Goal: Task Accomplishment & Management: Manage account settings

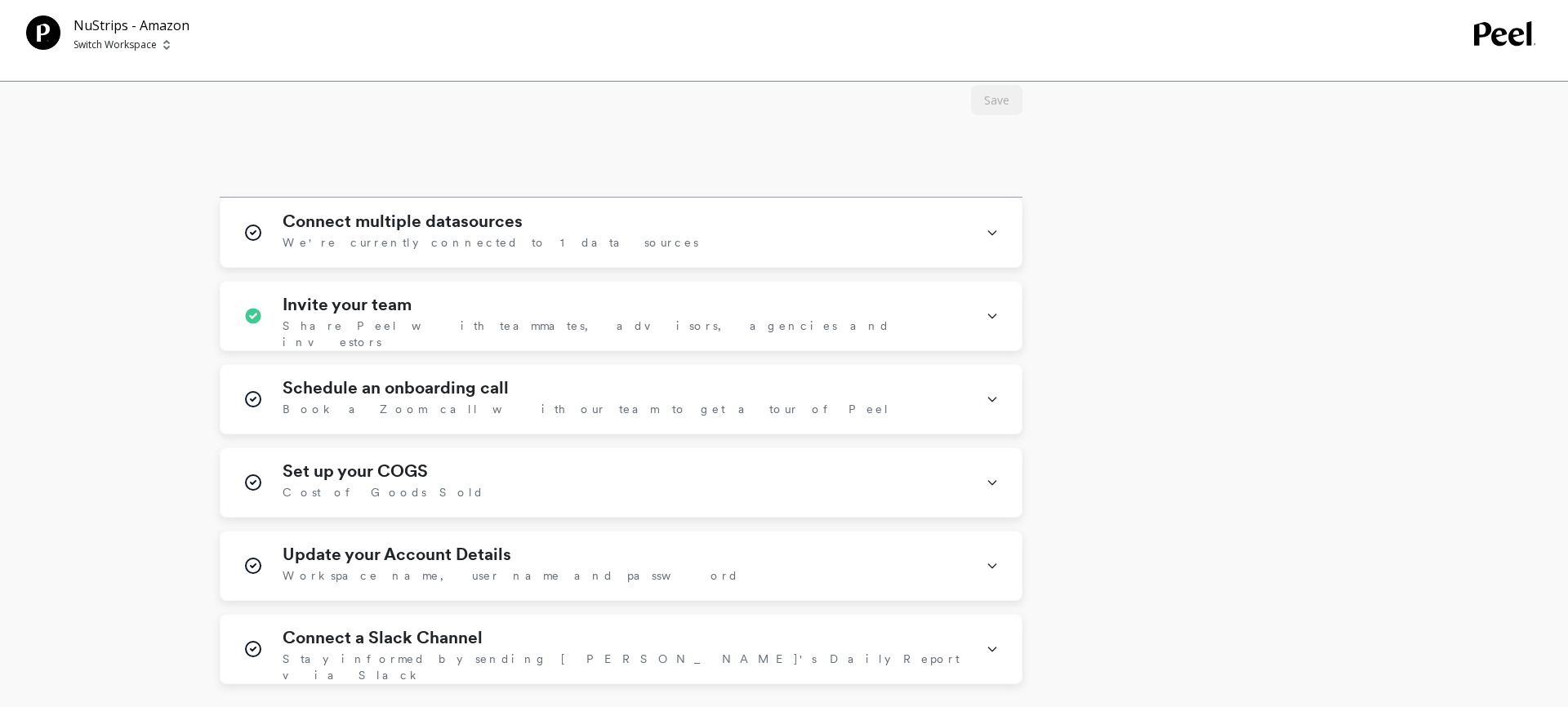
scroll to position [889, 0]
click at [384, 235] on span "We're currently connected to 1 data sources" at bounding box center [490, 241] width 415 height 16
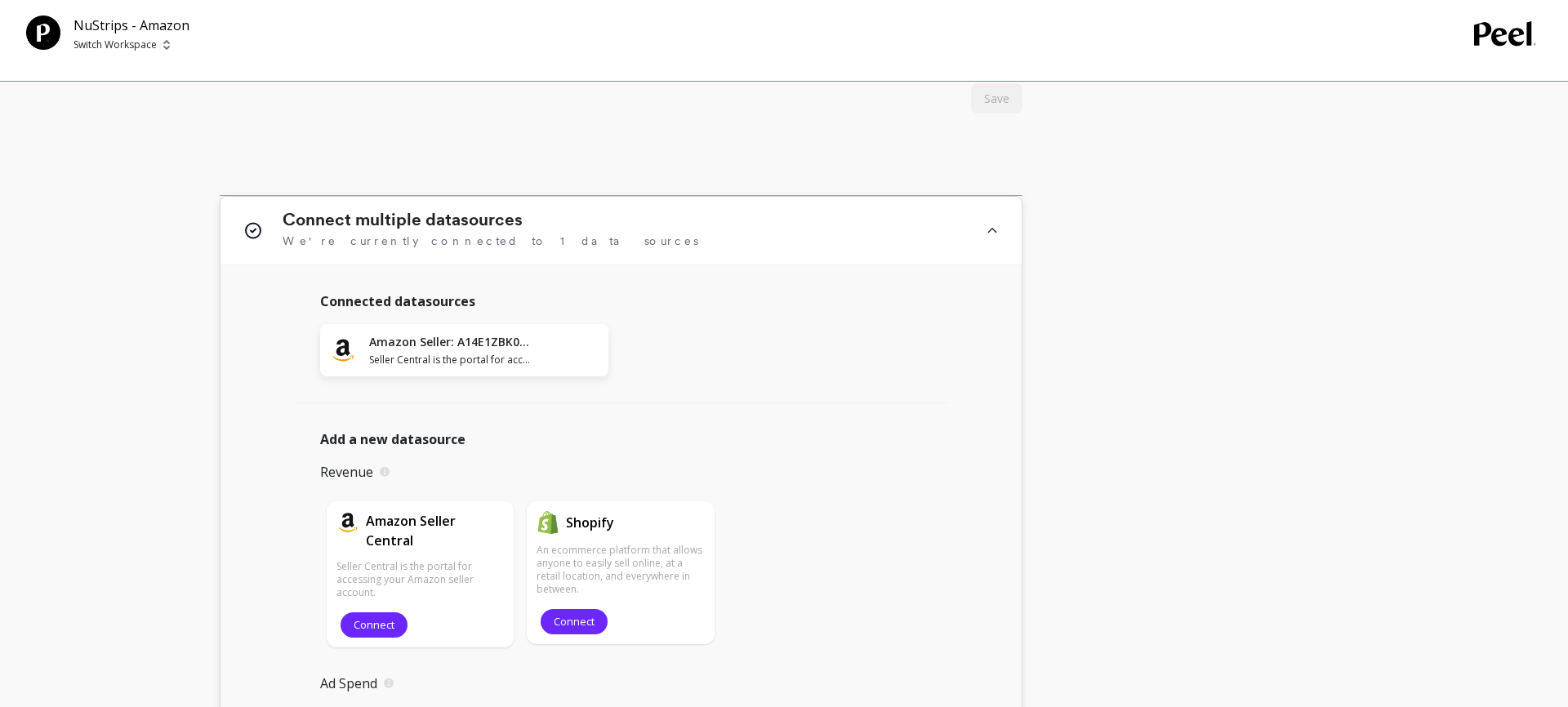
click at [997, 232] on icon at bounding box center [992, 231] width 13 height 42
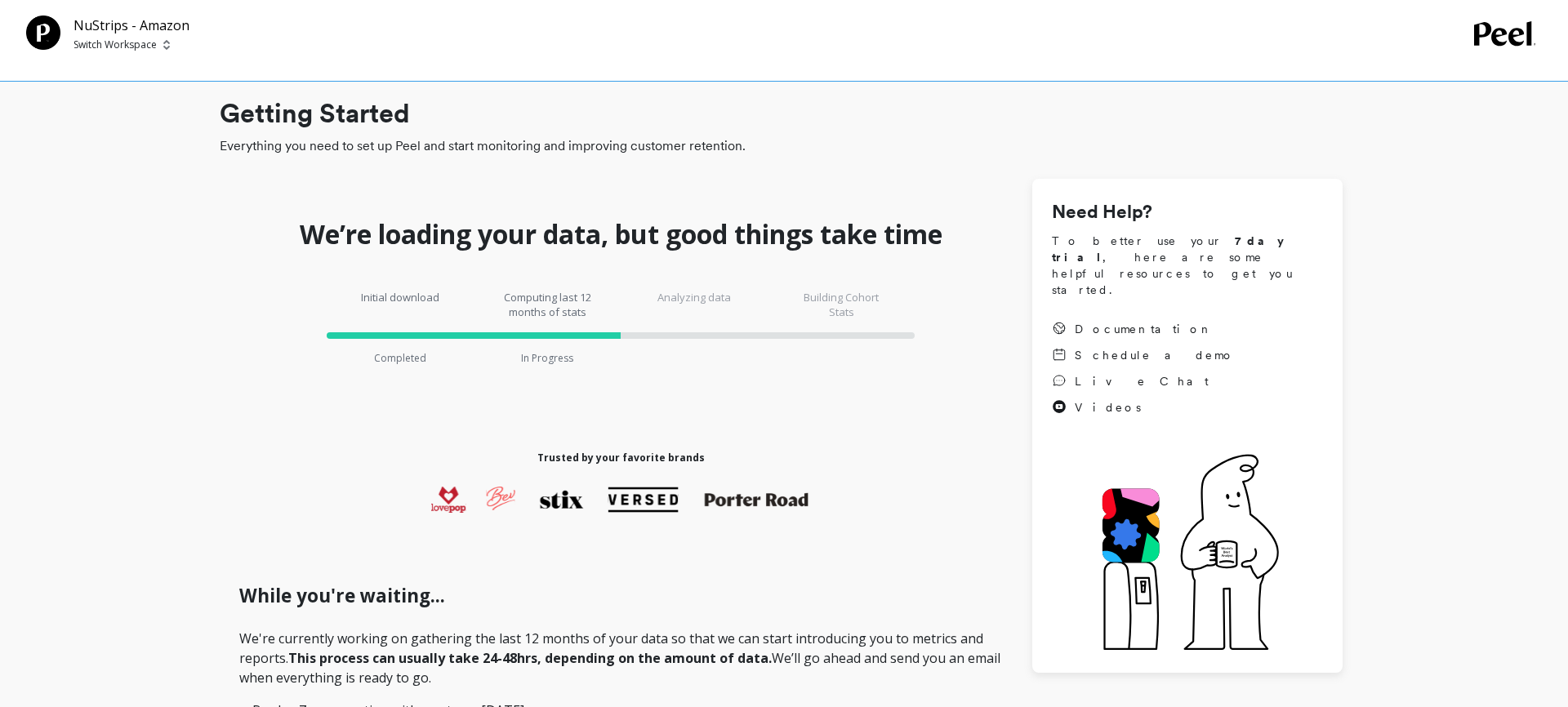
scroll to position [1, 0]
click at [132, 48] on p "Switch Workspace" at bounding box center [115, 45] width 83 height 13
click at [170, 125] on div "N NuStrips" at bounding box center [176, 123] width 191 height 31
click at [98, 46] on p "Switch Workspace" at bounding box center [115, 45] width 83 height 13
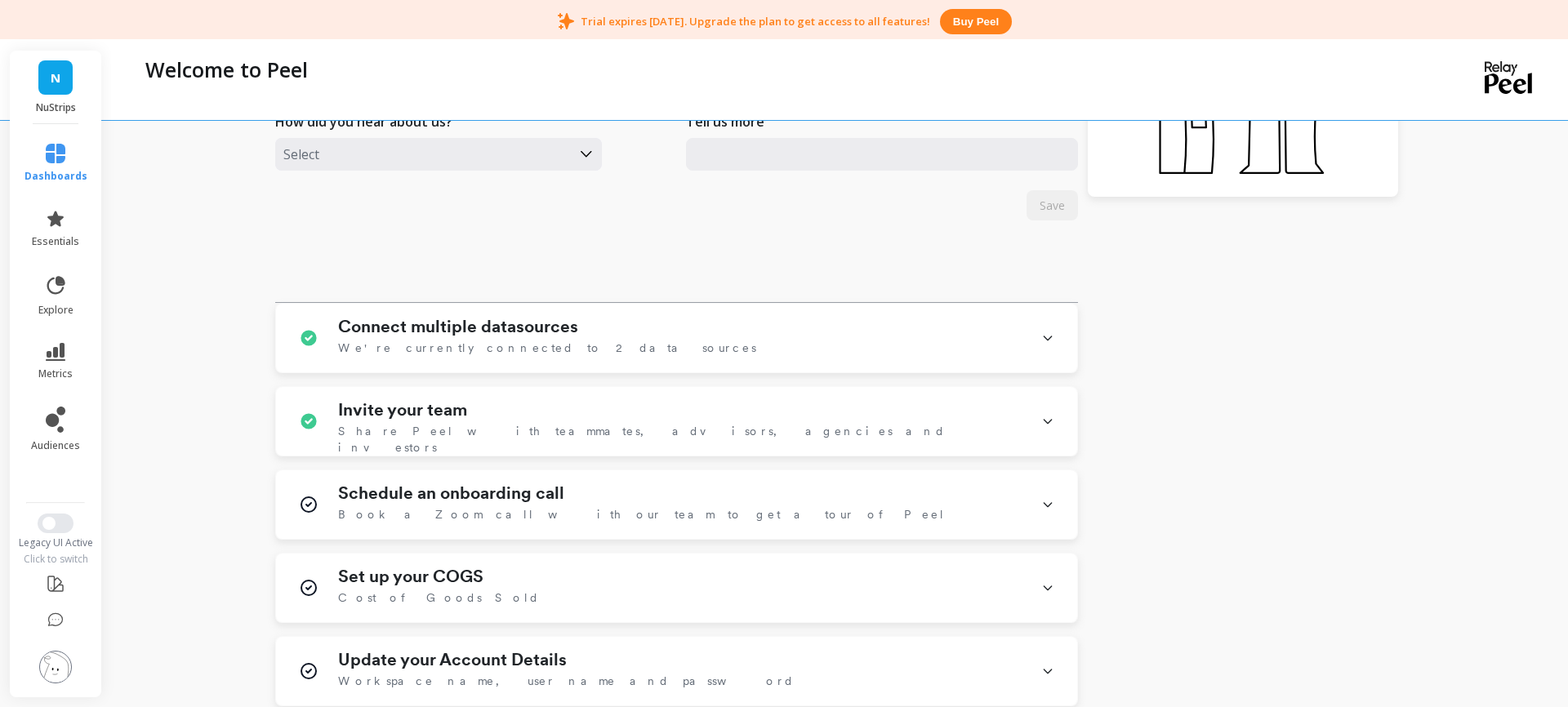
scroll to position [577, 0]
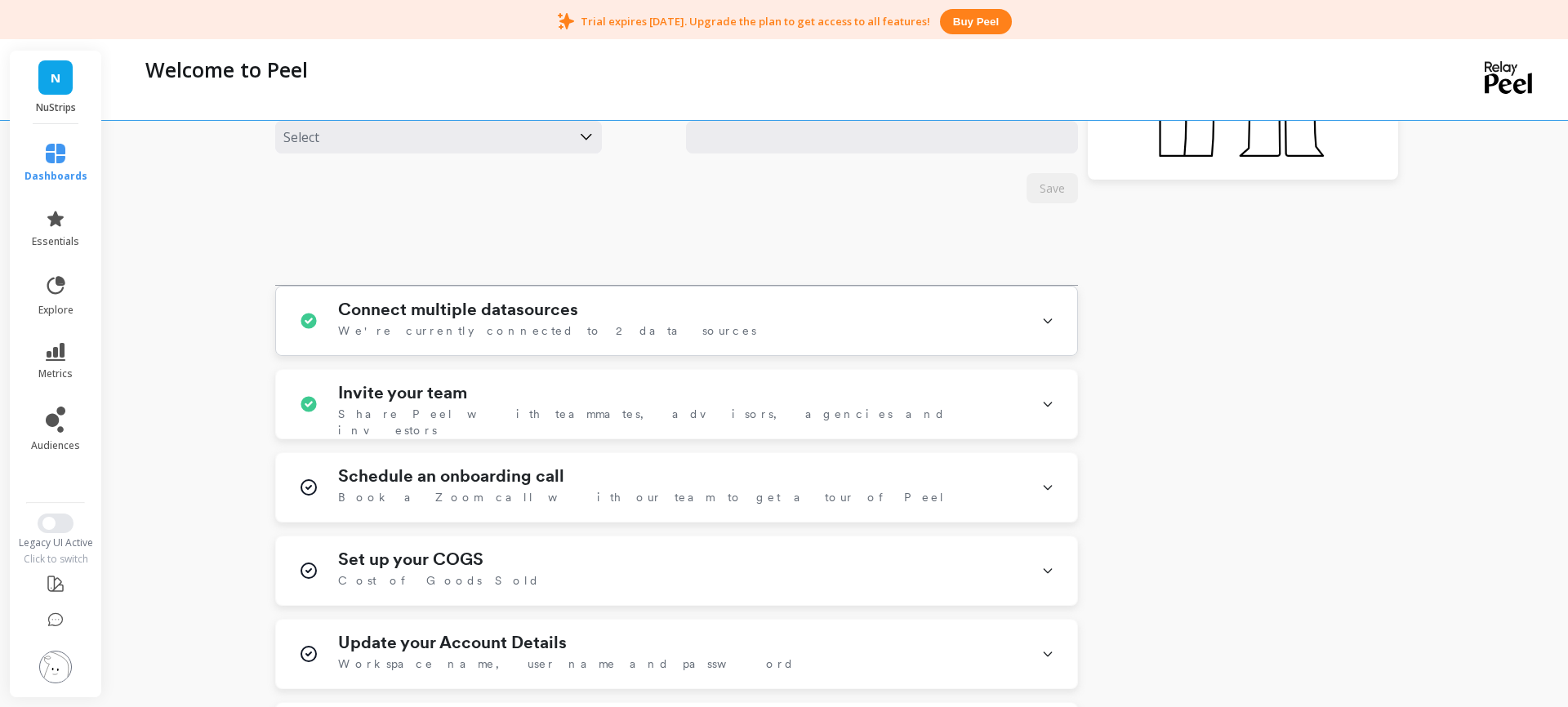
click at [413, 308] on h1 "Connect multiple datasources" at bounding box center [457, 308] width 240 height 19
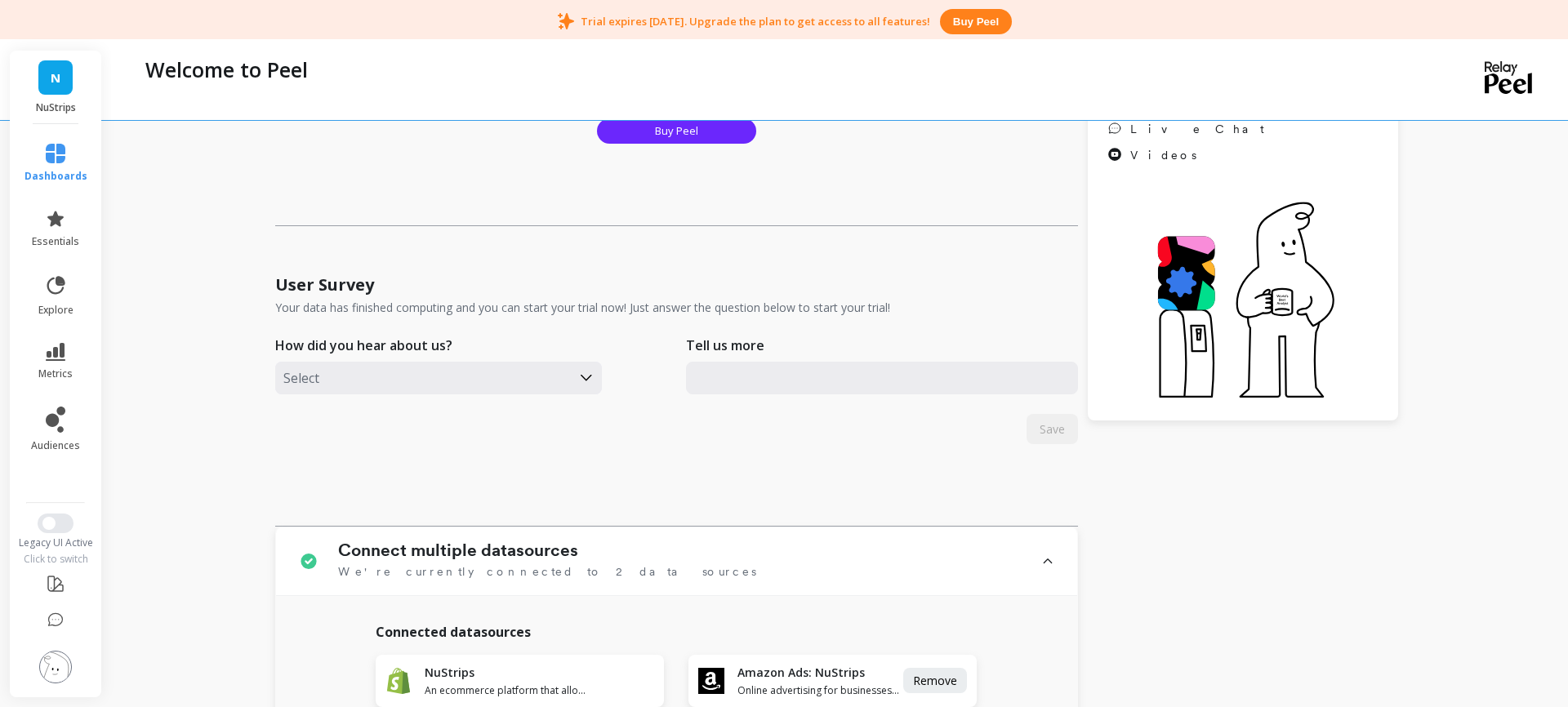
scroll to position [353, 0]
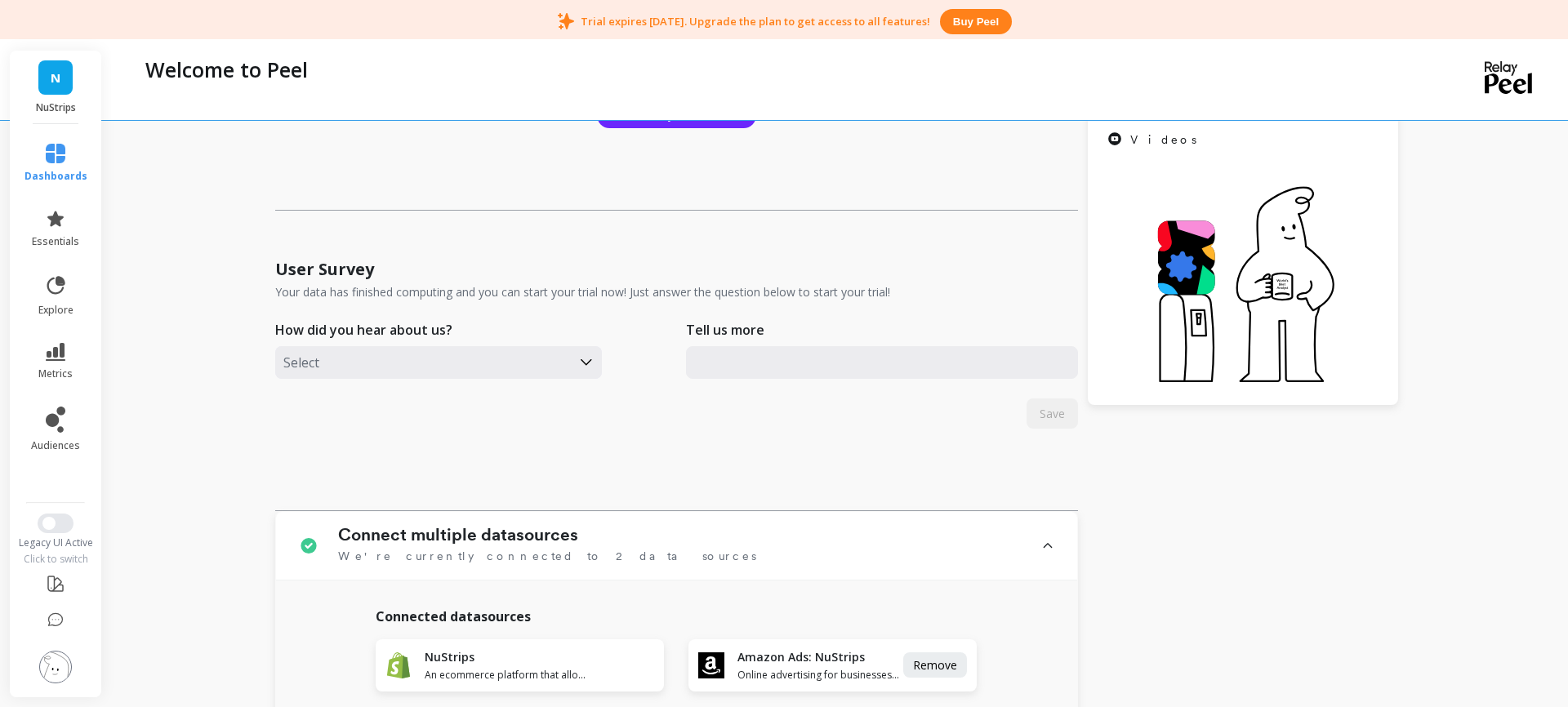
click at [59, 109] on p "NuStrips" at bounding box center [56, 108] width 59 height 13
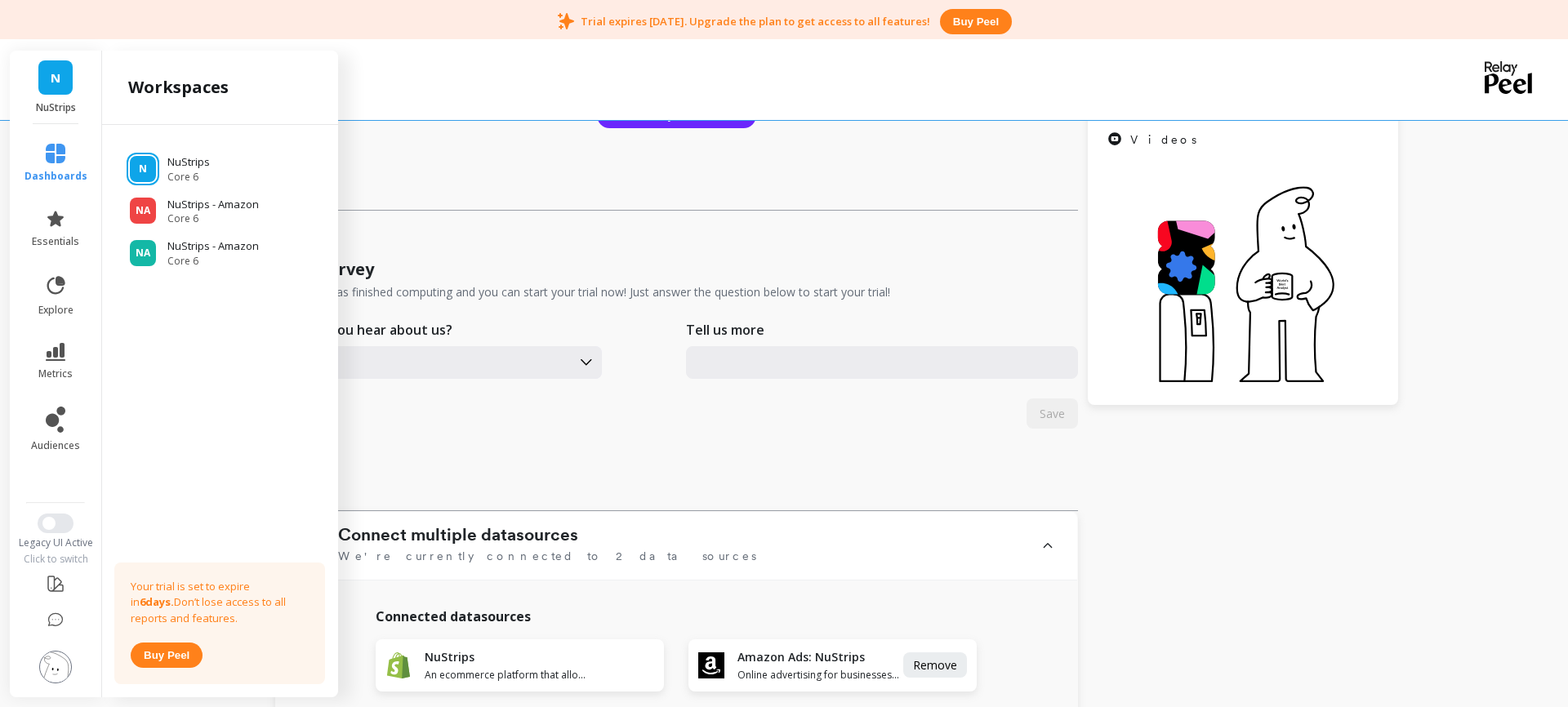
click at [640, 469] on div "User Survey Your data has finished computing and you can start your trial now! …" at bounding box center [677, 378] width 803 height 264
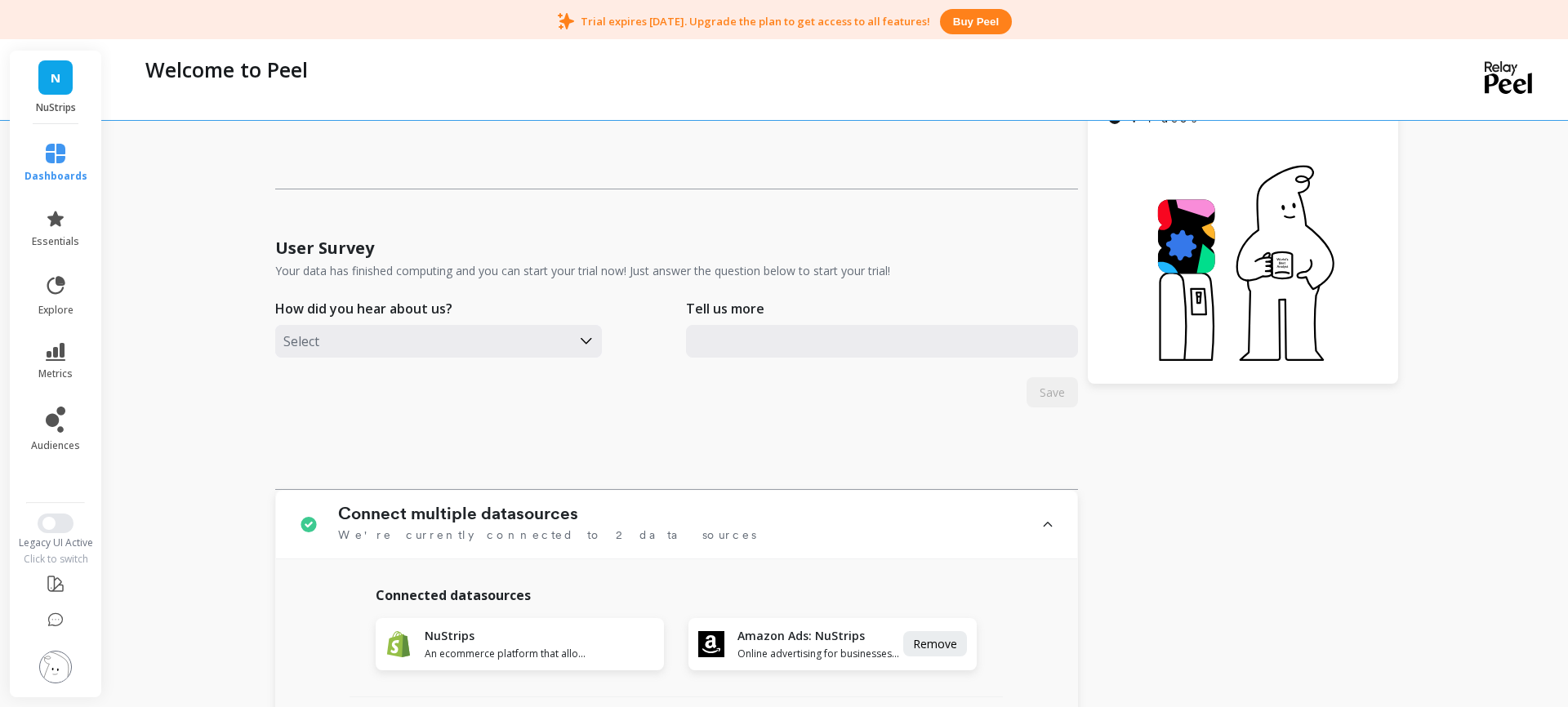
scroll to position [375, 0]
click at [57, 92] on link "N" at bounding box center [56, 78] width 35 height 35
